Goal: Task Accomplishment & Management: Use online tool/utility

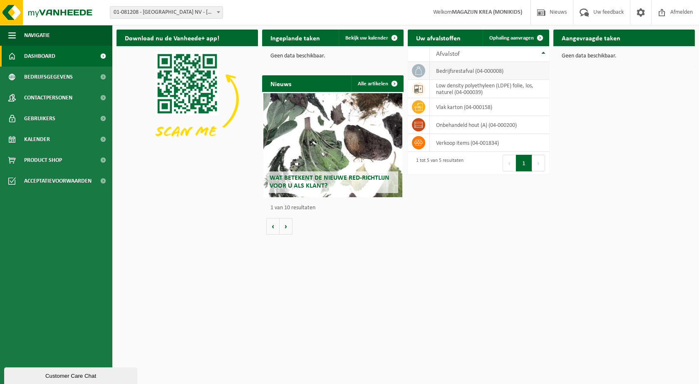
click at [455, 70] on td "bedrijfsrestafval (04-000008)" at bounding box center [489, 71] width 119 height 18
click at [539, 37] on span at bounding box center [540, 38] width 17 height 17
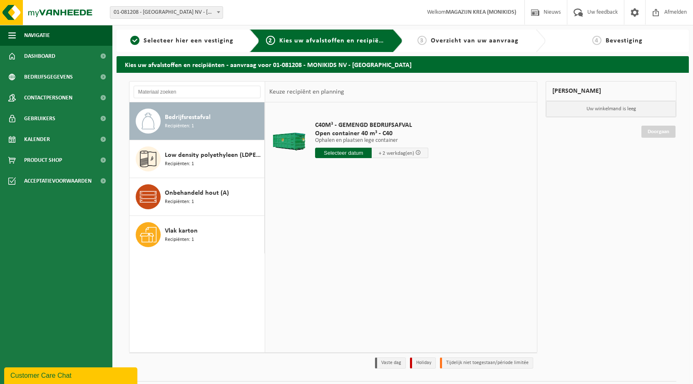
click at [169, 120] on span "Bedrijfsrestafval" at bounding box center [188, 117] width 46 height 10
click at [351, 153] on input "text" at bounding box center [343, 153] width 57 height 10
click at [338, 241] on div "23" at bounding box center [337, 240] width 15 height 13
type input "Van 2025-09-23"
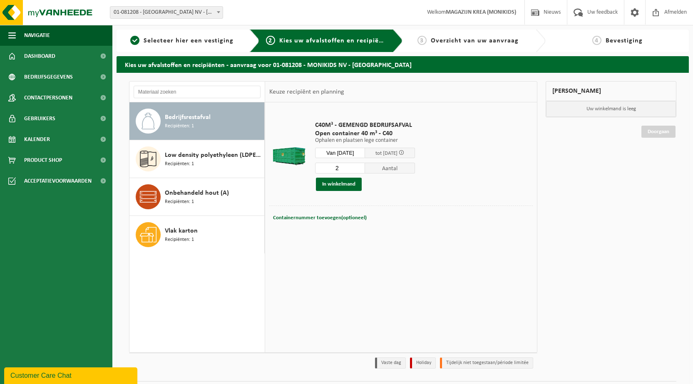
type input "2"
click at [365, 166] on input "2" at bounding box center [340, 168] width 50 height 11
click at [333, 184] on button "In winkelmand" at bounding box center [339, 184] width 46 height 13
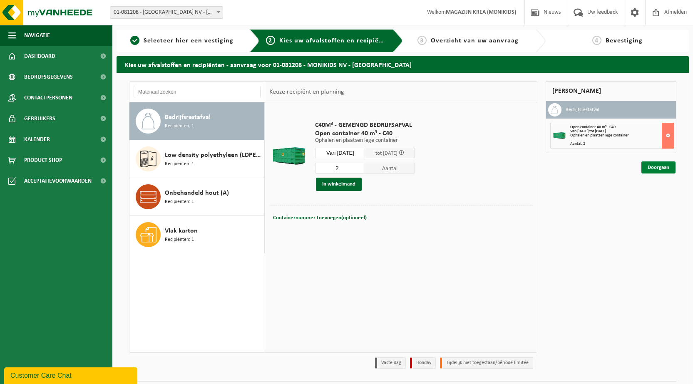
click at [654, 167] on link "Doorgaan" at bounding box center [659, 168] width 34 height 12
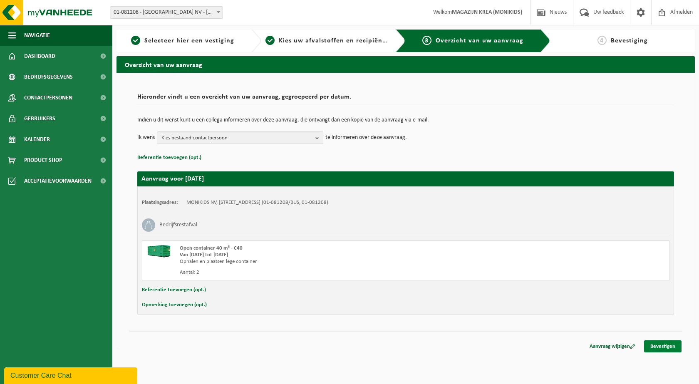
click at [668, 346] on link "Bevestigen" at bounding box center [662, 347] width 37 height 12
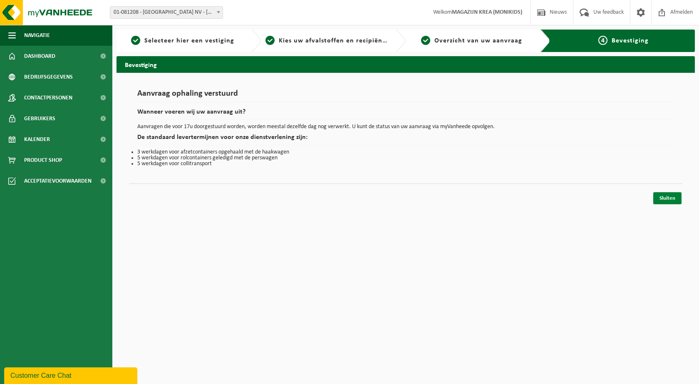
click at [671, 196] on link "Sluiten" at bounding box center [668, 198] width 28 height 12
